Goal: Find specific page/section: Find specific page/section

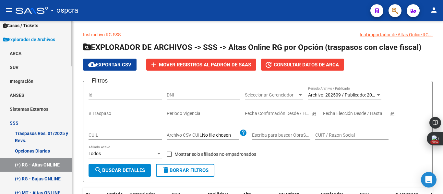
click at [70, 108] on div "Firma Express Inicio Calendario SSS Instructivos Contacto OS Reportes Ingresos …" at bounding box center [37, 177] width 74 height 659
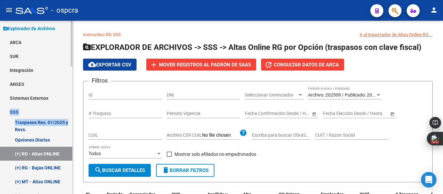
drag, startPoint x: 72, startPoint y: 105, endPoint x: 69, endPoint y: 123, distance: 18.5
click at [69, 123] on mat-sidenav "Firma Express Inicio Calendario SSS Instructivos Contacto OS Reportes Ingresos …" at bounding box center [36, 108] width 73 height 174
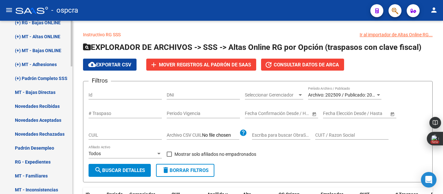
click at [72, 146] on div at bounding box center [72, 130] width 2 height 46
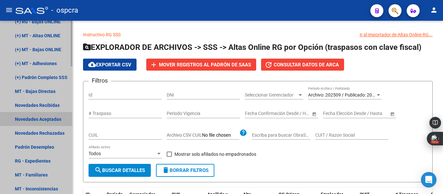
click at [42, 121] on link "Novedades Aceptadas" at bounding box center [36, 119] width 72 height 14
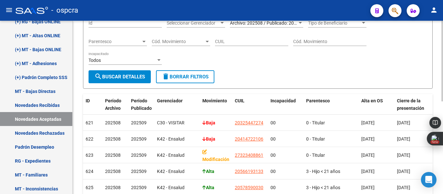
scroll to position [95, 0]
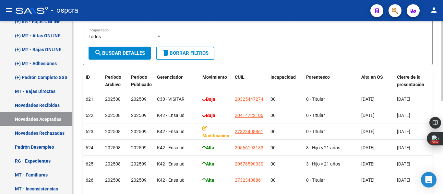
click at [443, 76] on div at bounding box center [443, 107] width 2 height 81
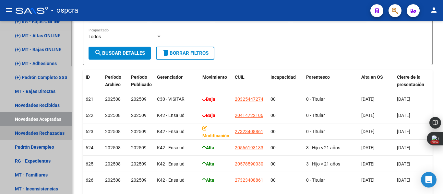
click at [40, 137] on link "Novedades Rechazadas" at bounding box center [36, 133] width 72 height 14
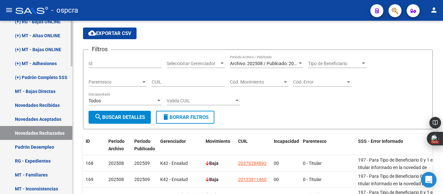
scroll to position [95, 0]
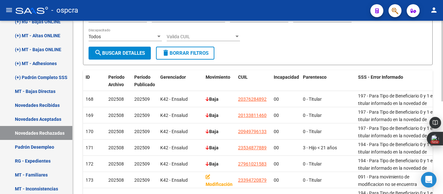
click at [431, 53] on form "Filtros Id Seleccionar Gerenciador Seleccionar Gerenciador Archivo: 202508 / Pu…" at bounding box center [258, 25] width 350 height 80
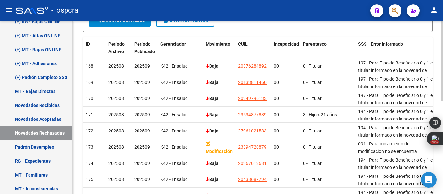
scroll to position [199, 0]
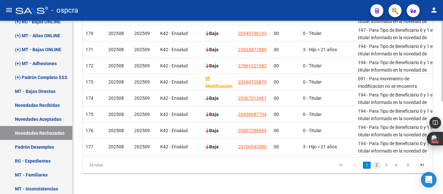
click at [375, 162] on link "2" at bounding box center [377, 165] width 8 height 7
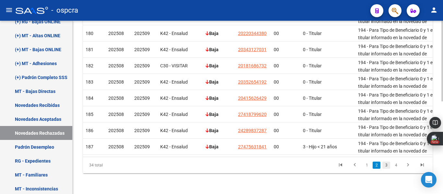
click at [388, 169] on link "3" at bounding box center [387, 165] width 8 height 7
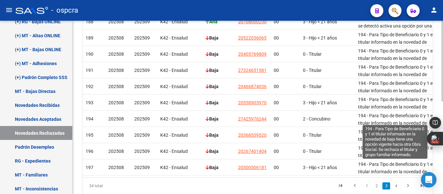
scroll to position [186, 0]
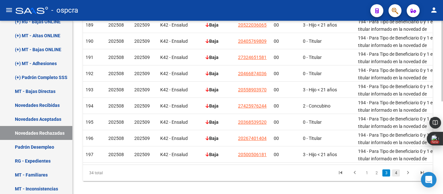
click at [398, 177] on link "4" at bounding box center [396, 173] width 8 height 7
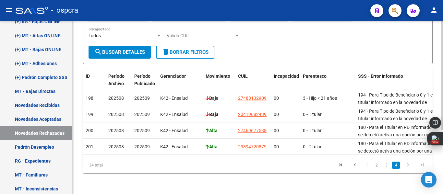
scroll to position [0, 0]
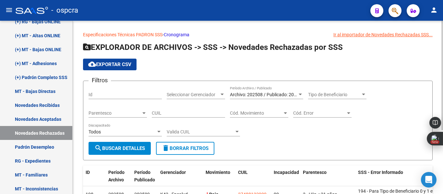
click at [443, 39] on div at bounding box center [443, 108] width 2 height 174
click at [443, 39] on div at bounding box center [443, 76] width 2 height 110
click at [298, 96] on div at bounding box center [301, 94] width 6 height 5
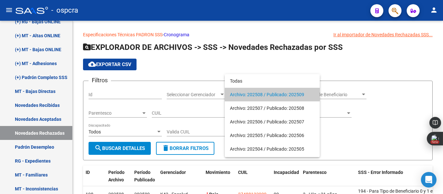
click at [361, 68] on div at bounding box center [221, 97] width 443 height 194
